Goal: Transaction & Acquisition: Book appointment/travel/reservation

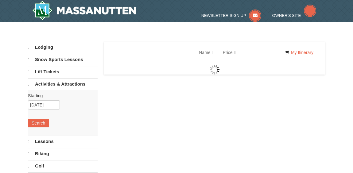
select select "9"
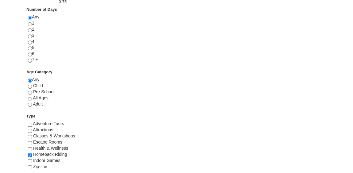
scroll to position [264, 0]
click at [31, 103] on input "radio" at bounding box center [30, 105] width 4 height 4
radio input "true"
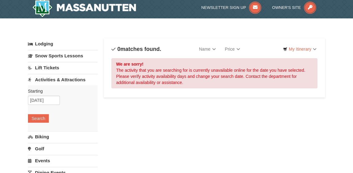
scroll to position [0, 0]
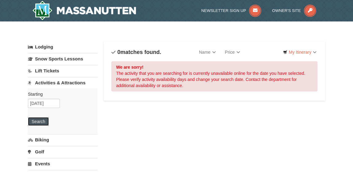
click at [39, 120] on button "Search" at bounding box center [38, 121] width 21 height 9
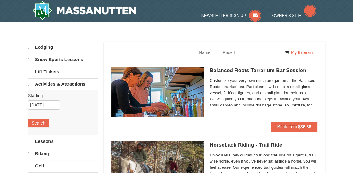
select select "9"
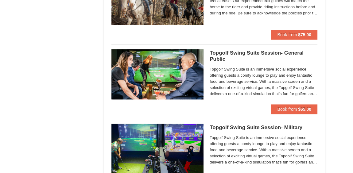
scroll to position [766, 0]
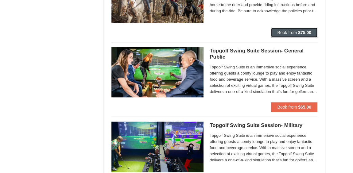
click at [291, 30] on span "Book from" at bounding box center [287, 32] width 20 height 5
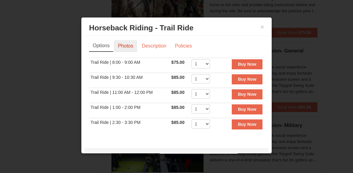
click at [125, 45] on link "Photos" at bounding box center [125, 46] width 23 height 12
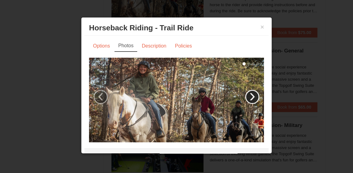
click at [245, 93] on link "›" at bounding box center [252, 97] width 14 height 14
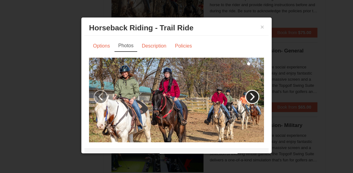
click at [247, 90] on link "›" at bounding box center [252, 97] width 14 height 14
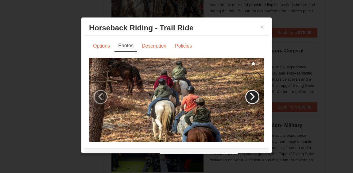
click at [245, 94] on link "›" at bounding box center [252, 97] width 14 height 14
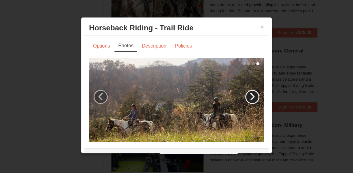
click at [247, 91] on link "›" at bounding box center [252, 97] width 14 height 14
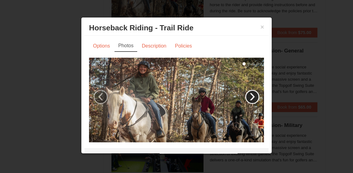
click at [245, 93] on link "›" at bounding box center [252, 97] width 14 height 14
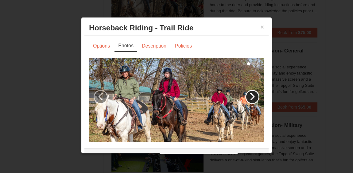
click at [248, 94] on link "›" at bounding box center [252, 97] width 14 height 14
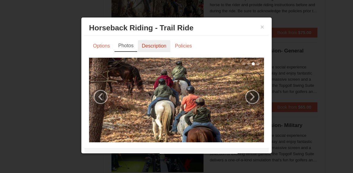
click at [151, 45] on link "Description" at bounding box center [154, 46] width 33 height 12
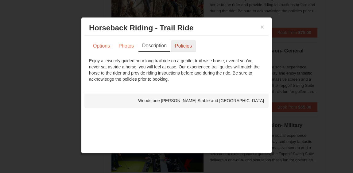
click at [180, 42] on link "Policies" at bounding box center [183, 46] width 25 height 12
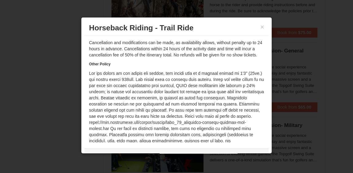
scroll to position [48, 0]
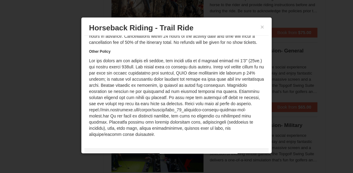
click at [258, 23] on h3 "Horseback Riding - Trail Ride Woodstone Meadows Stable and Petting Farm" at bounding box center [176, 27] width 175 height 9
click at [260, 25] on button "×" at bounding box center [262, 27] width 4 height 6
